Goal: Task Accomplishment & Management: Complete application form

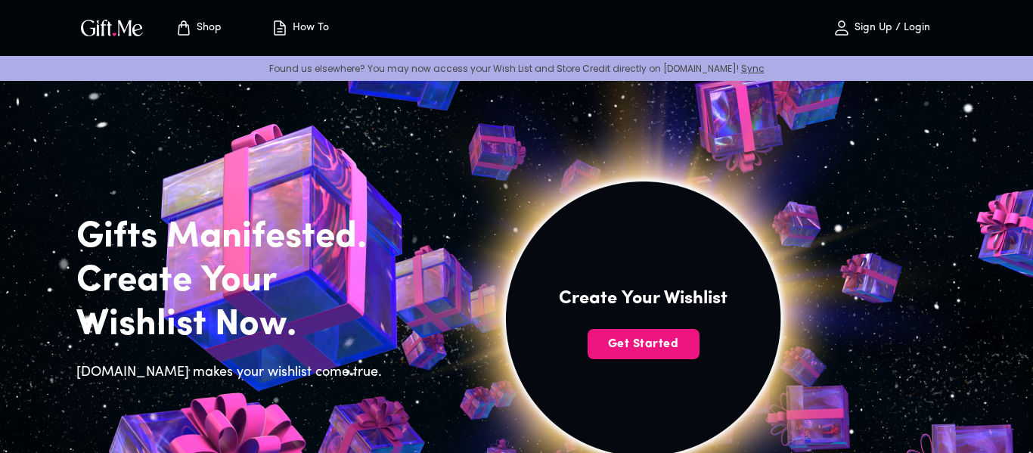
click at [312, 27] on p "How To" at bounding box center [309, 28] width 40 height 13
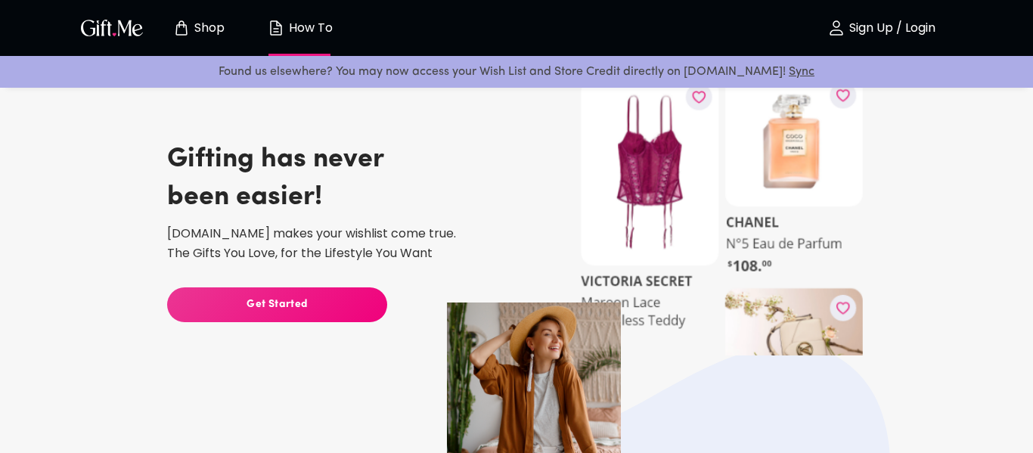
scroll to position [64, 0]
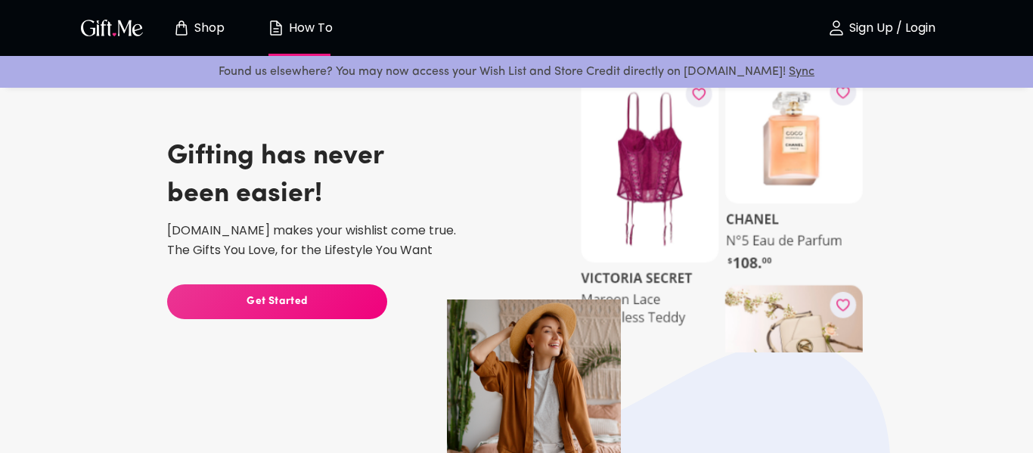
click at [344, 308] on span "Get Started" at bounding box center [277, 302] width 220 height 17
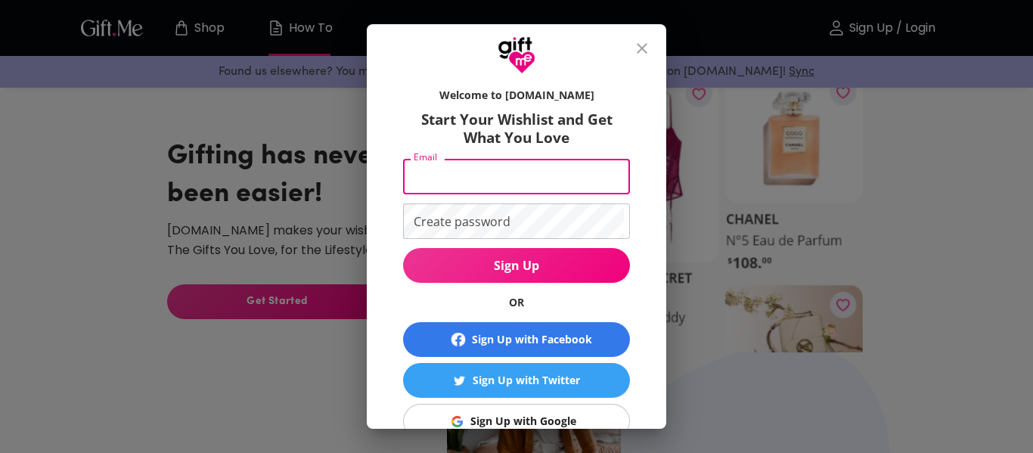
click at [558, 189] on input "Email" at bounding box center [513, 177] width 221 height 36
type input "[EMAIL_ADDRESS][DOMAIN_NAME]"
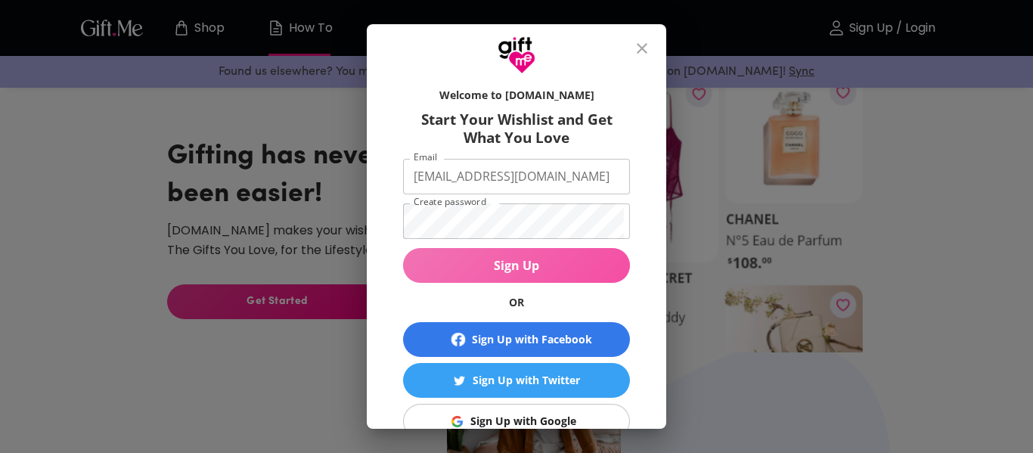
click at [563, 275] on button "Sign Up" at bounding box center [516, 265] width 227 height 35
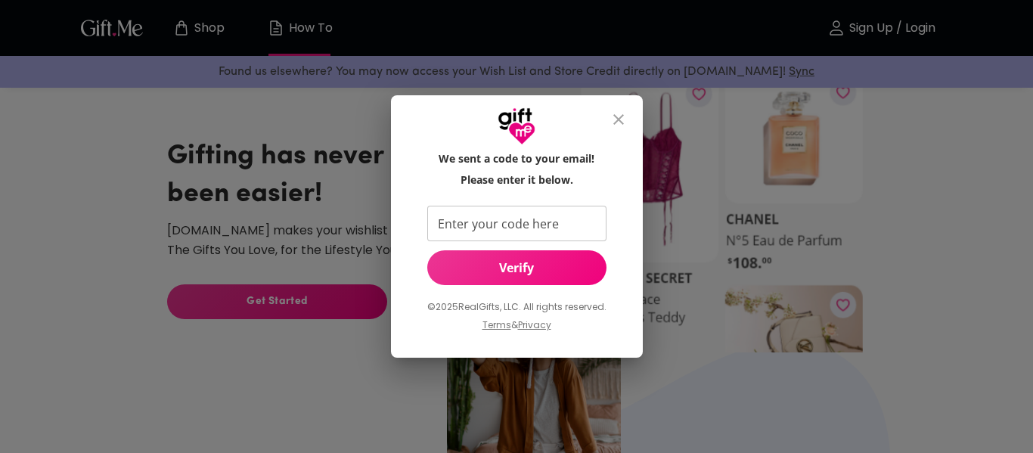
click at [449, 224] on input "Enter your code here" at bounding box center [513, 224] width 173 height 36
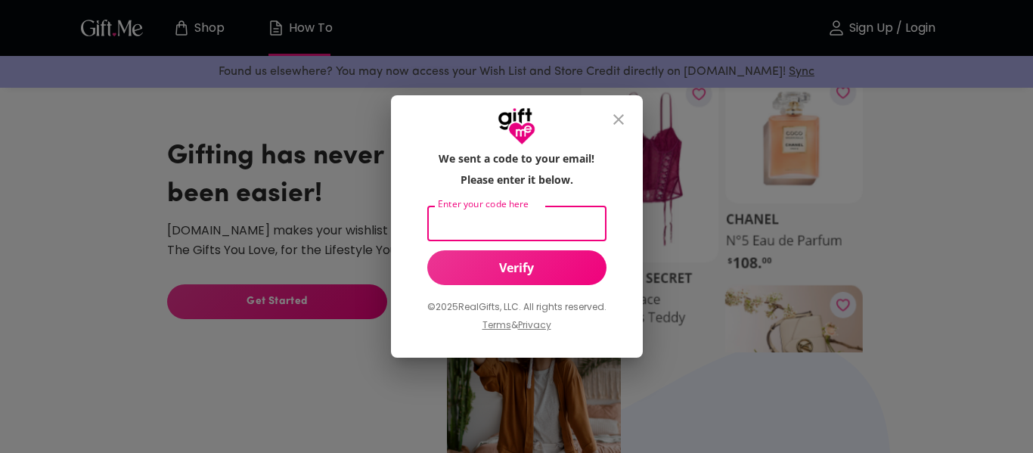
paste input "666193"
type input "666193"
click at [539, 290] on div "© 2025 RealGifts, LLC. All rights reserved. Terms & Privacy" at bounding box center [516, 315] width 179 height 61
click at [539, 285] on div "© 2025 RealGifts, LLC. All rights reserved. Terms & Privacy" at bounding box center [516, 315] width 179 height 61
click at [537, 281] on button "Verify" at bounding box center [516, 267] width 179 height 35
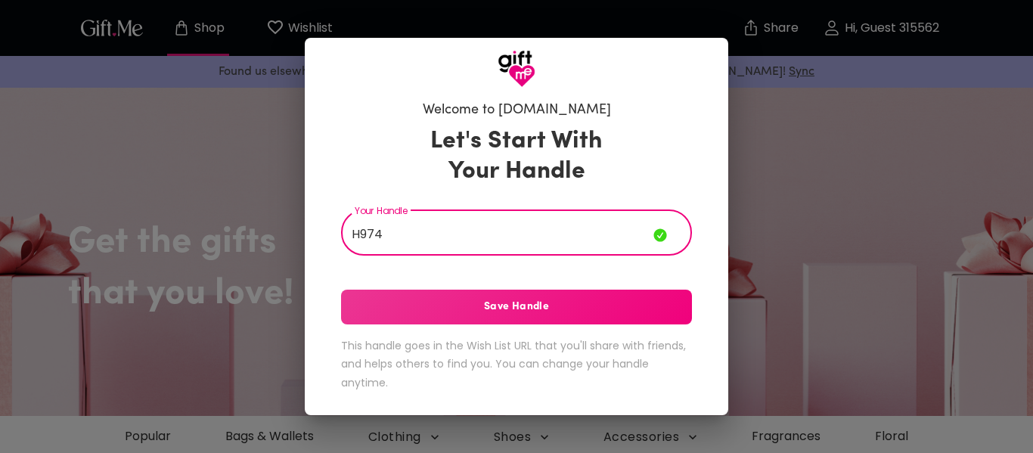
type input "H974"
click at [547, 295] on button "Save Handle" at bounding box center [516, 307] width 351 height 35
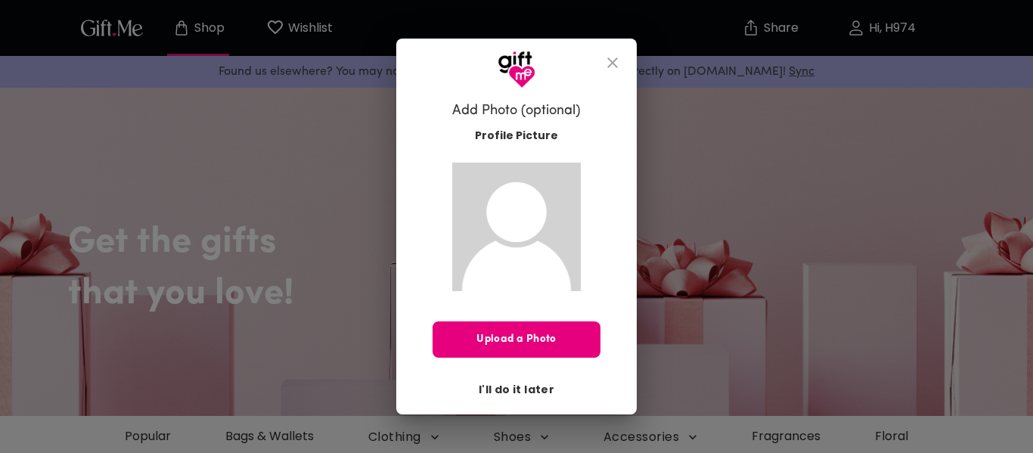
click at [542, 390] on span "I'll do it later" at bounding box center [517, 389] width 76 height 17
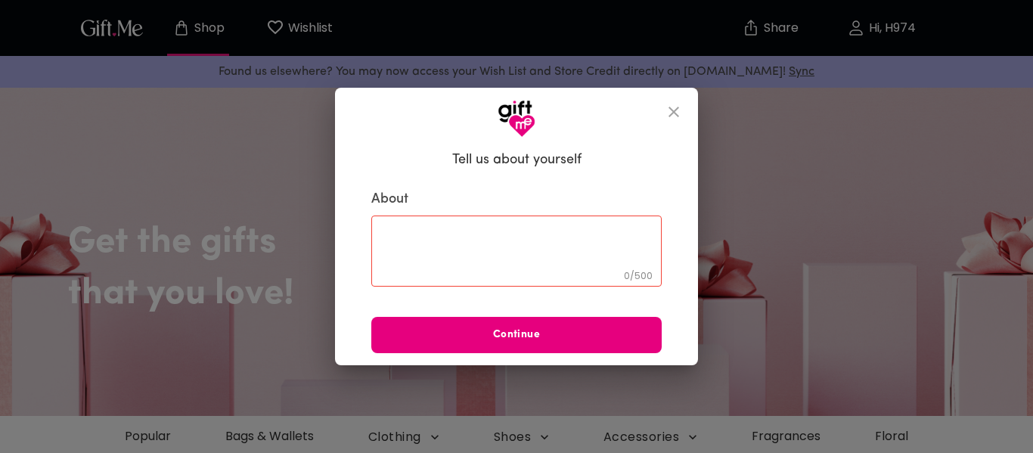
click at [670, 108] on icon "close" at bounding box center [674, 112] width 11 height 11
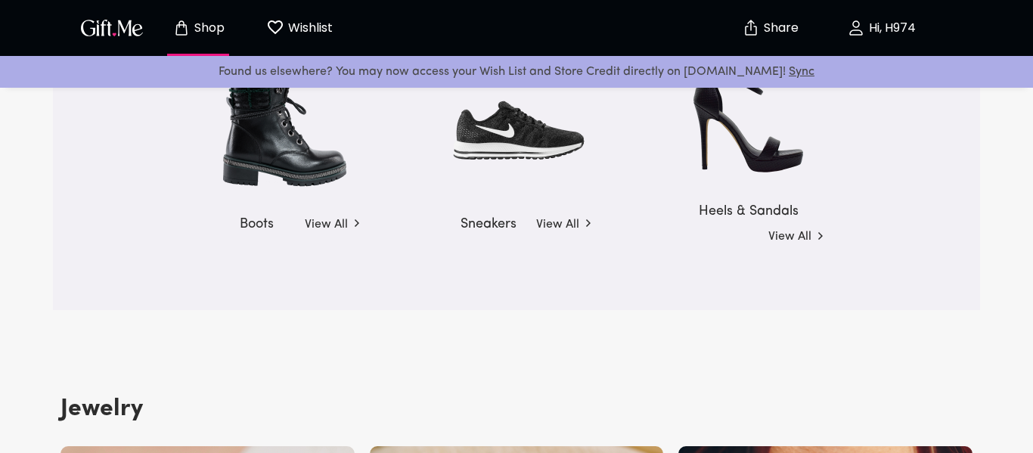
scroll to position [2329, 0]
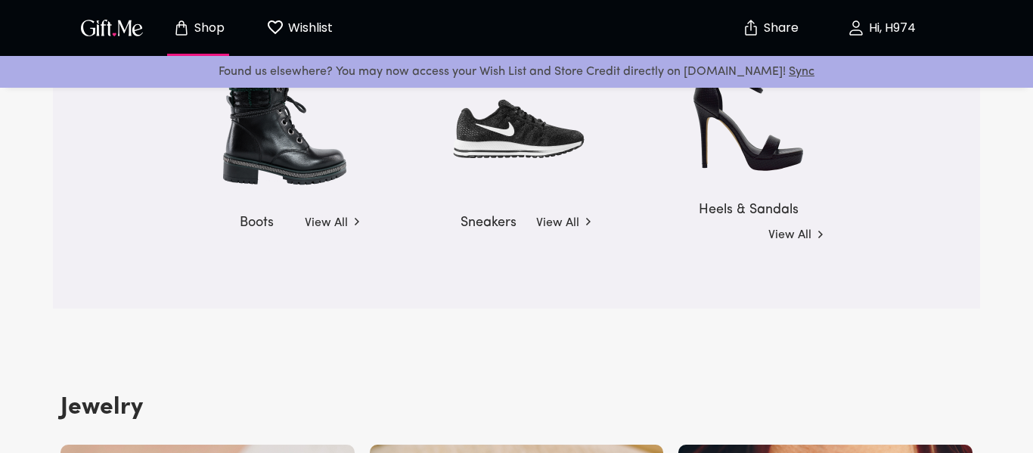
click at [766, 30] on p "Share" at bounding box center [779, 28] width 39 height 13
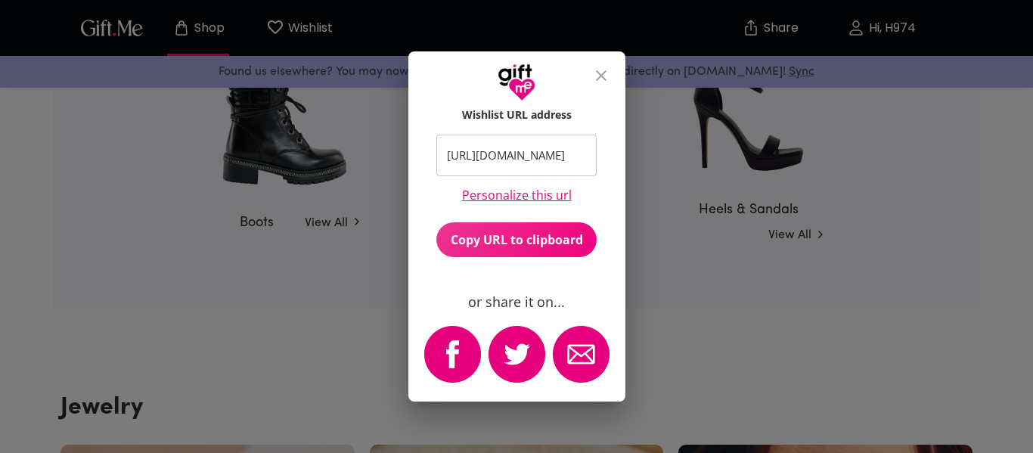
click at [537, 199] on link "Personalize this url" at bounding box center [517, 195] width 110 height 14
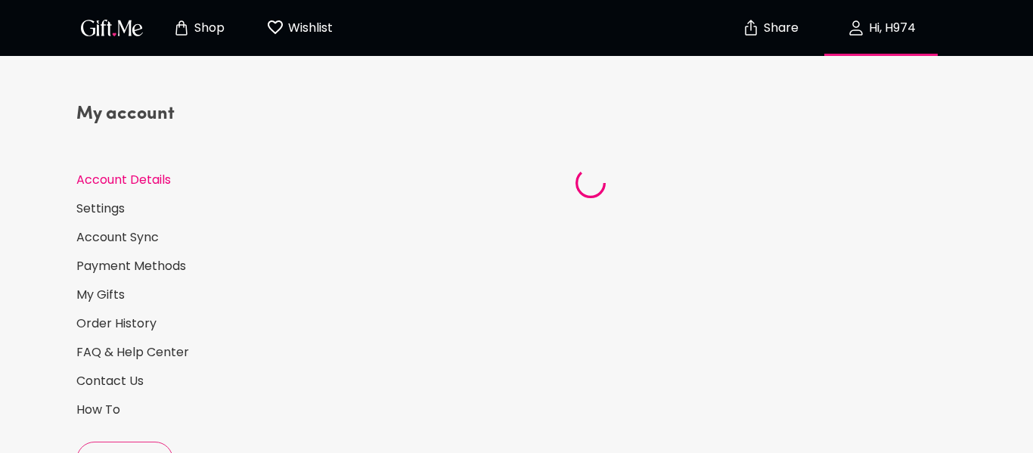
select select "US"
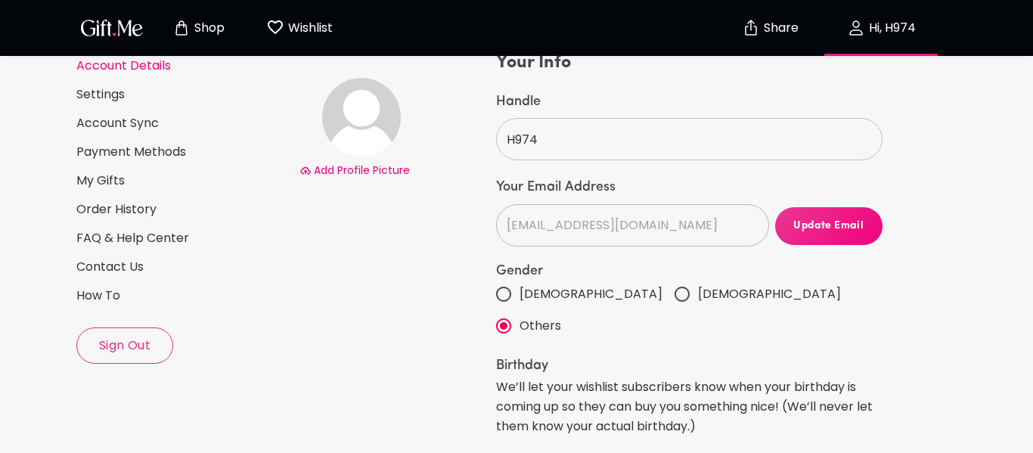
scroll to position [113, 0]
click at [82, 188] on link "My Gifts" at bounding box center [181, 181] width 211 height 17
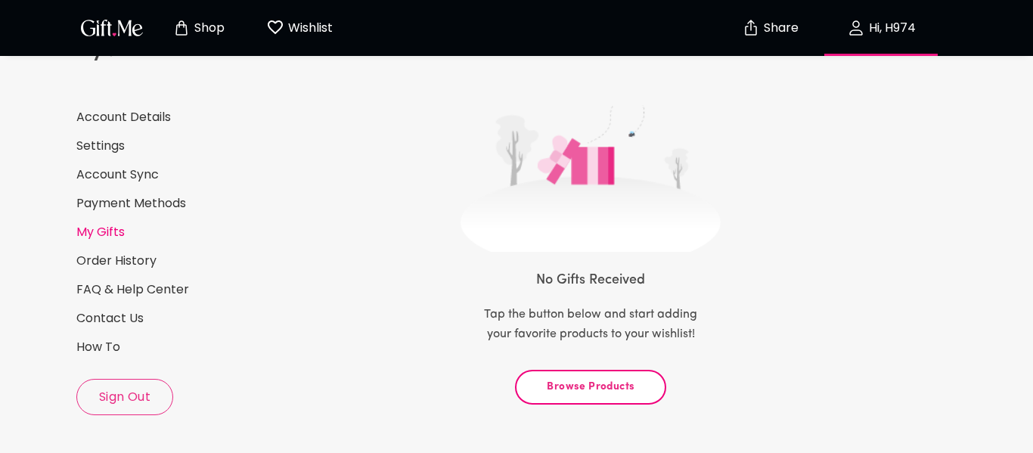
scroll to position [67, 0]
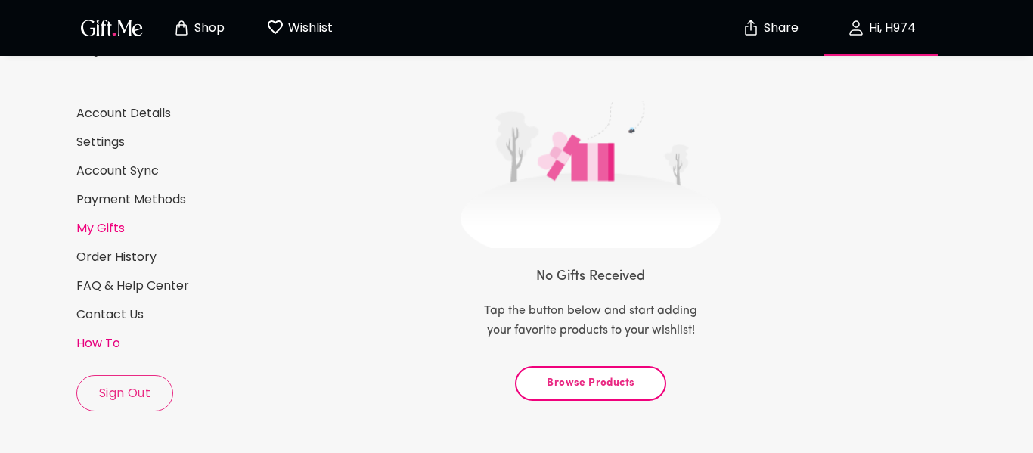
click at [110, 346] on link "How To" at bounding box center [181, 343] width 211 height 17
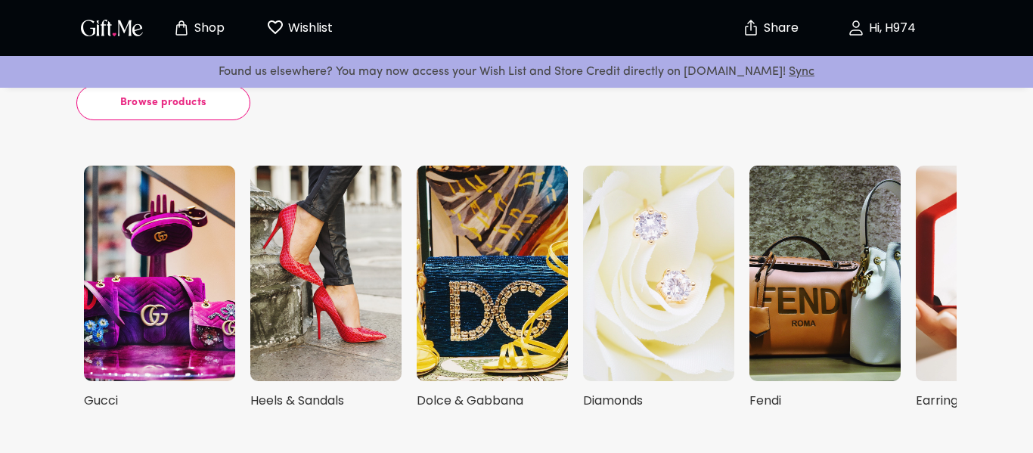
scroll to position [3611, 0]
